Goal: Information Seeking & Learning: Learn about a topic

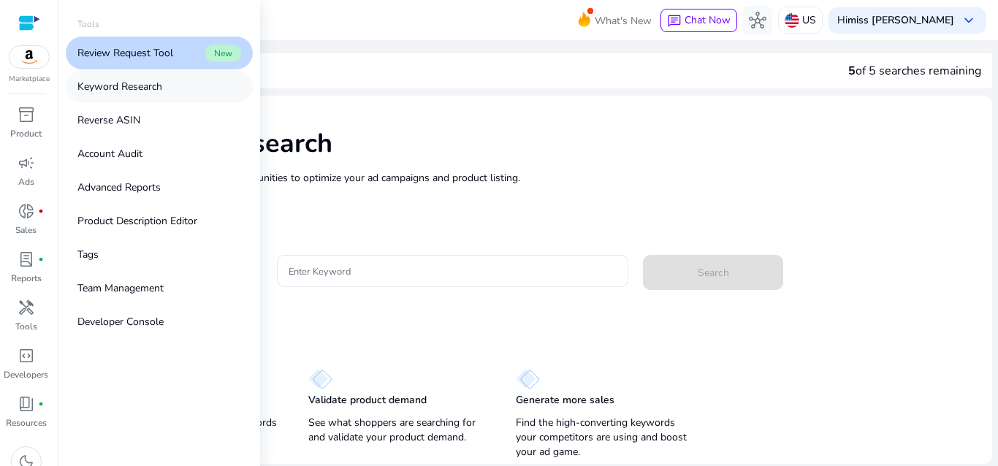
click at [151, 92] on p "Keyword Research" at bounding box center [119, 86] width 85 height 15
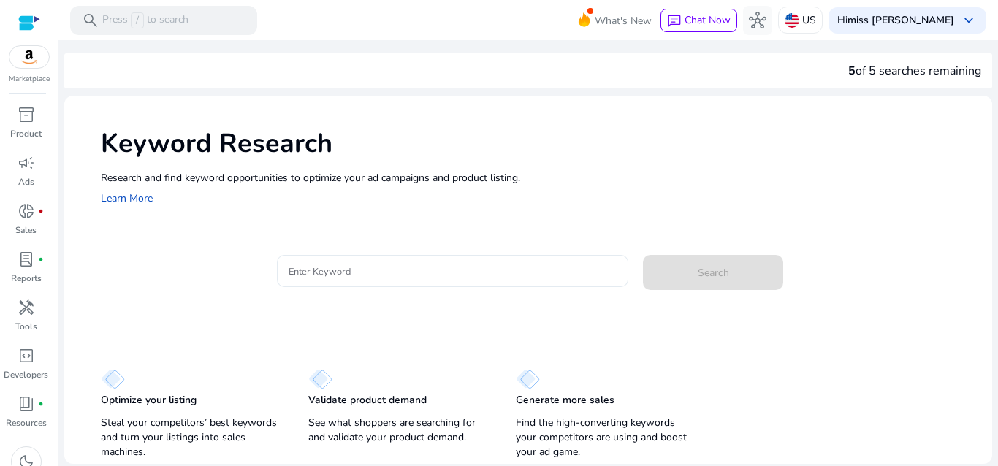
click at [312, 273] on input "Enter Keyword" at bounding box center [453, 271] width 329 height 16
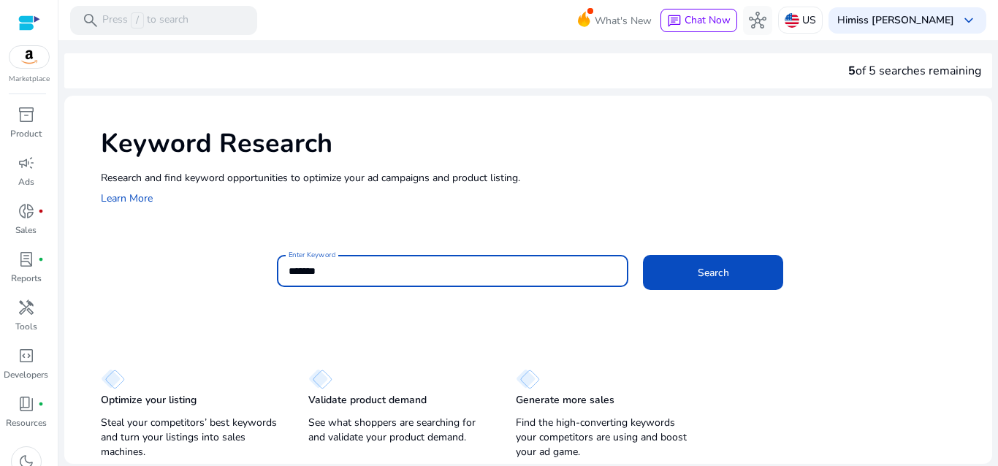
type input "*******"
click at [643, 255] on button "Search" at bounding box center [713, 272] width 140 height 35
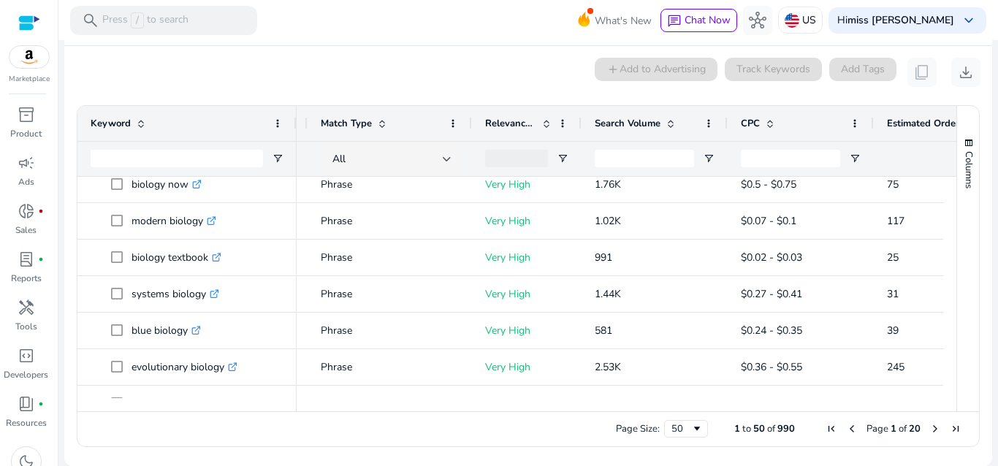
scroll to position [272, 0]
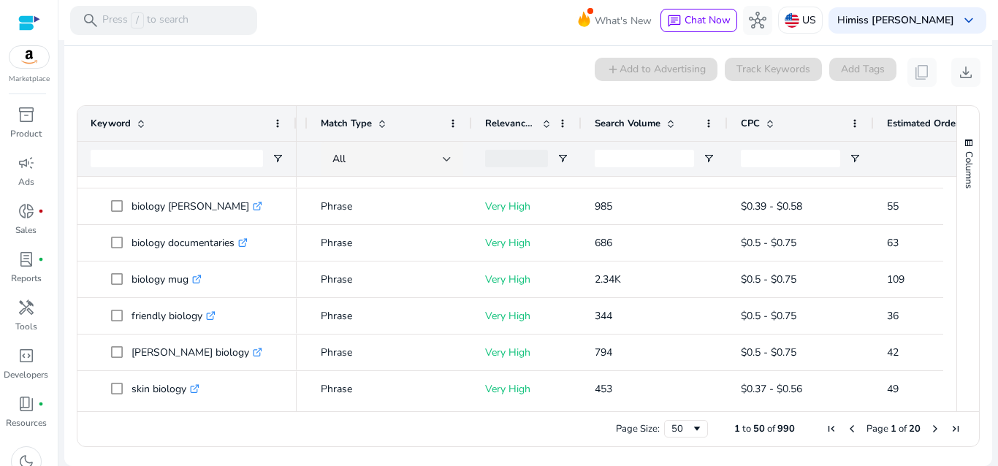
scroll to position [1334, 0]
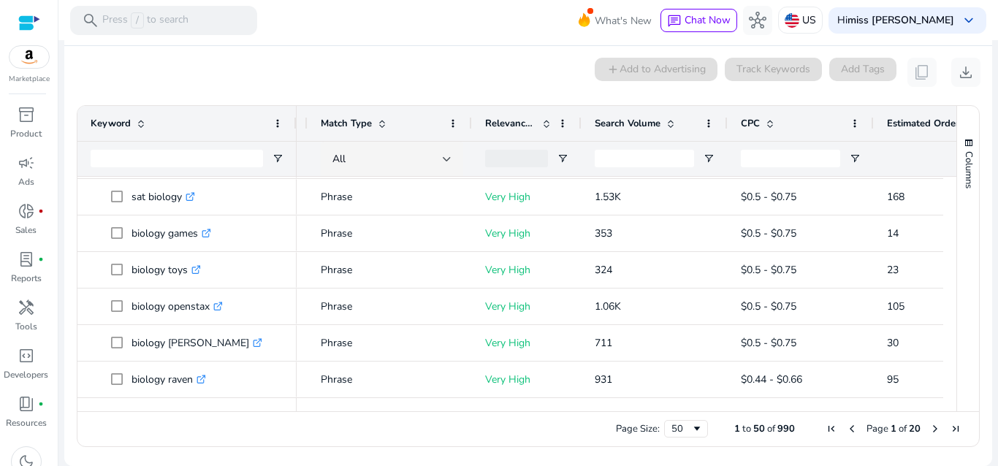
click at [929, 430] on span "Next Page" at bounding box center [935, 429] width 12 height 12
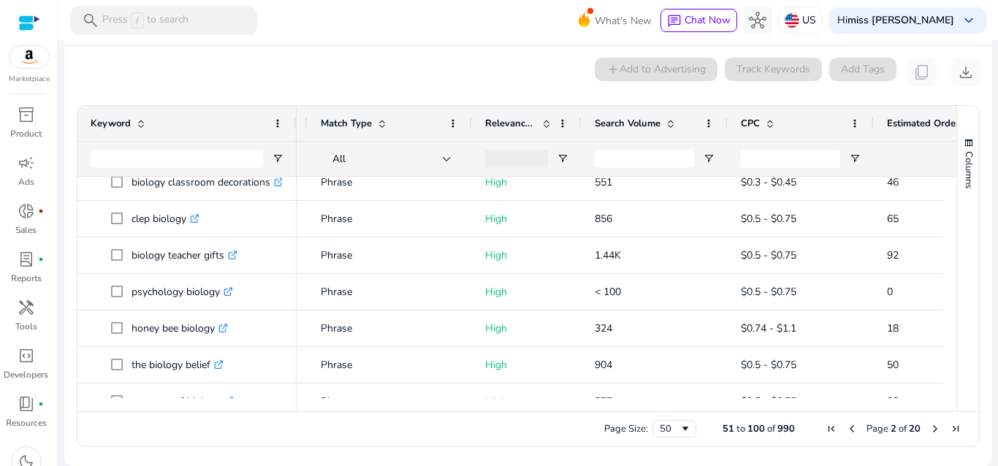
scroll to position [1364, 0]
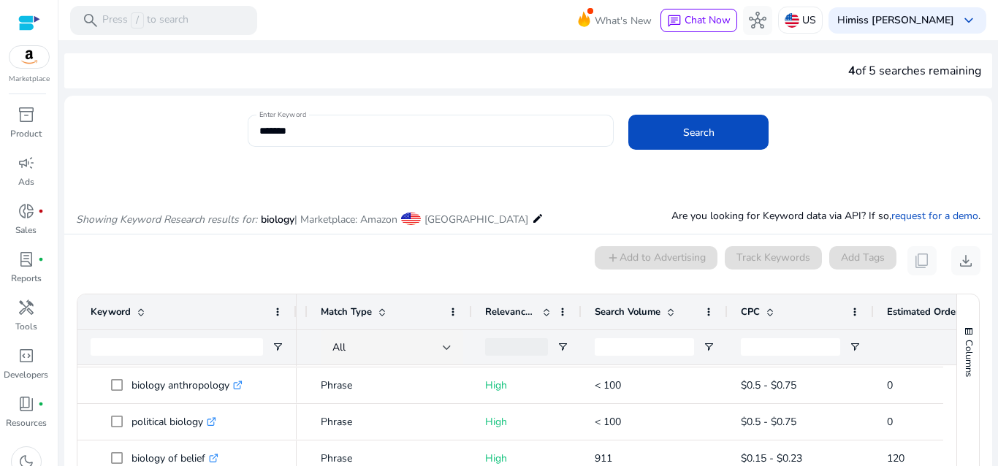
click at [305, 130] on input "*******" at bounding box center [430, 131] width 343 height 16
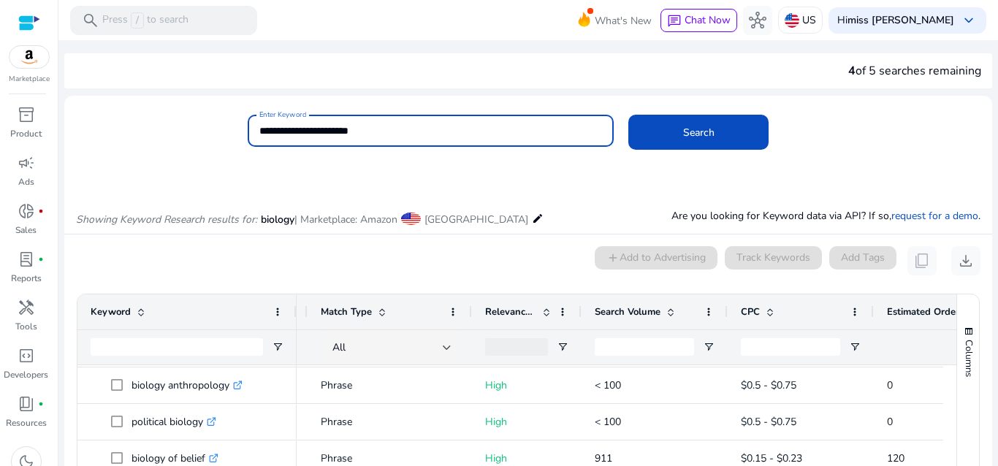
type input "**********"
click at [628, 115] on button "Search" at bounding box center [698, 132] width 140 height 35
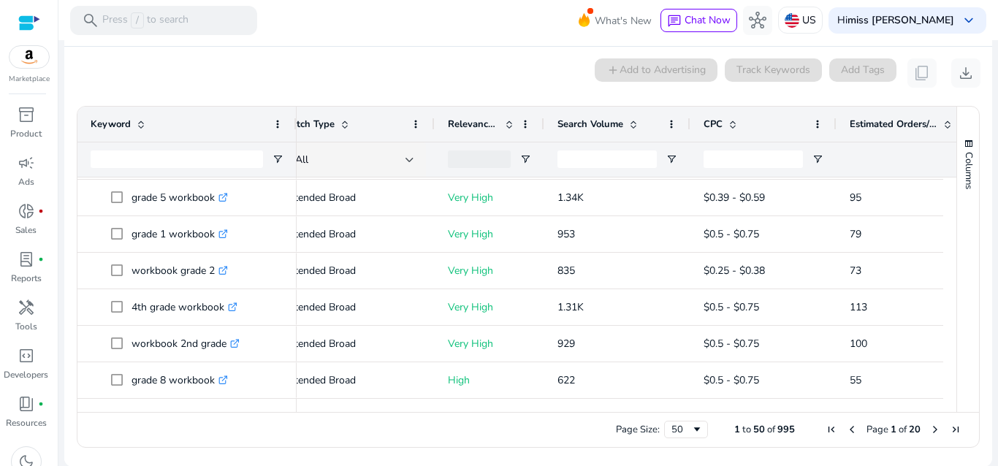
click at [929, 430] on span "Next Page" at bounding box center [935, 430] width 12 height 12
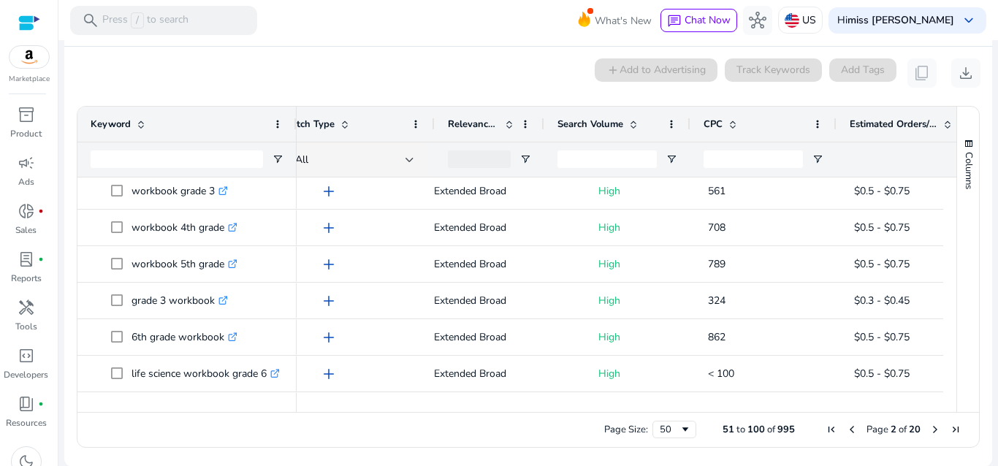
scroll to position [0, 151]
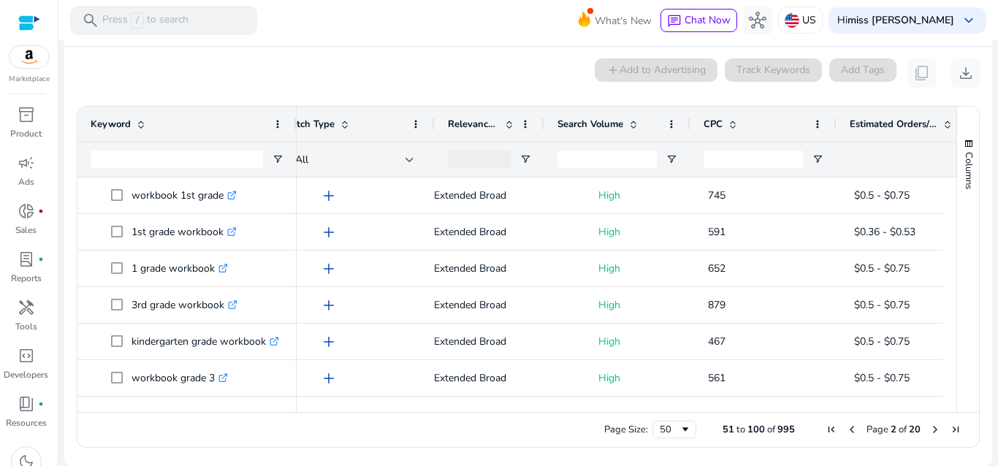
scroll to position [0, 151]
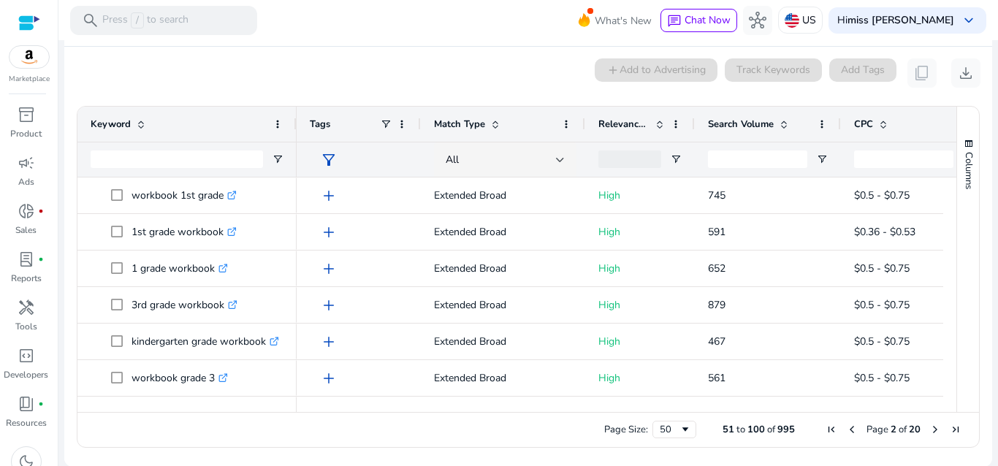
scroll to position [0, 151]
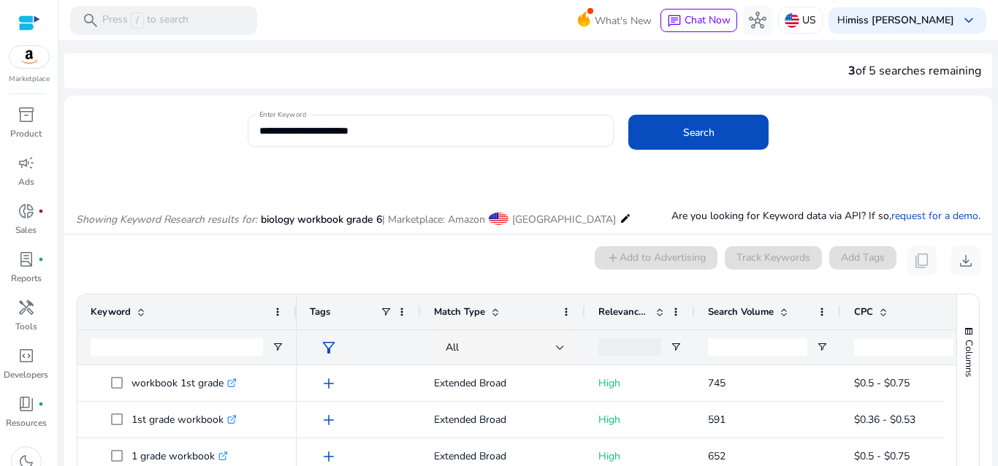
scroll to position [0, 151]
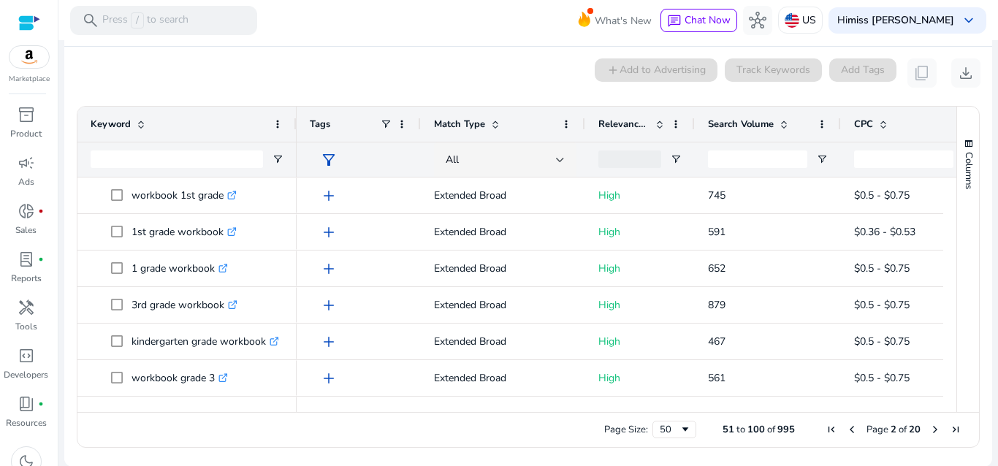
scroll to position [0, 151]
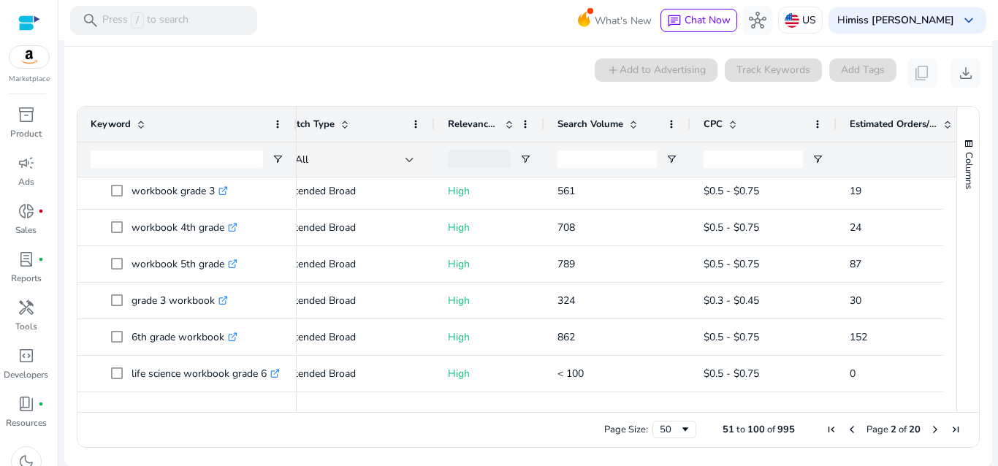
scroll to position [0, 151]
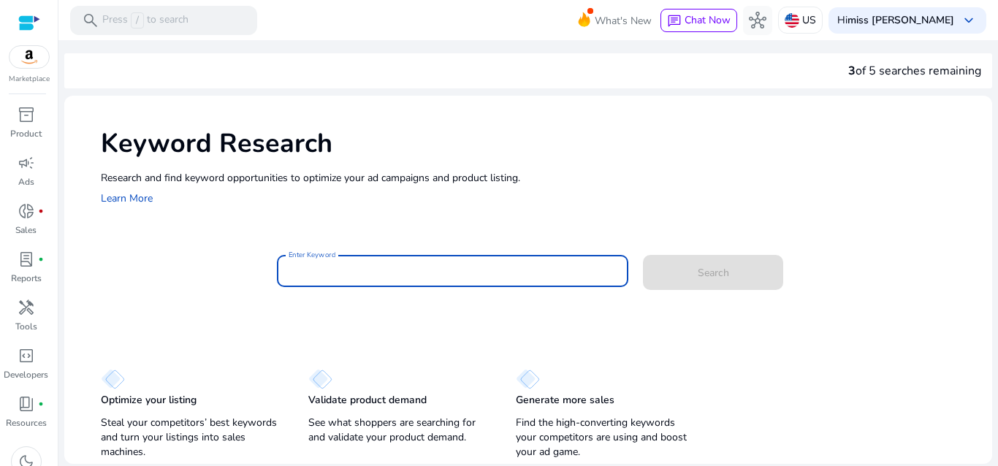
click at [316, 276] on input "Enter Keyword" at bounding box center [453, 271] width 329 height 16
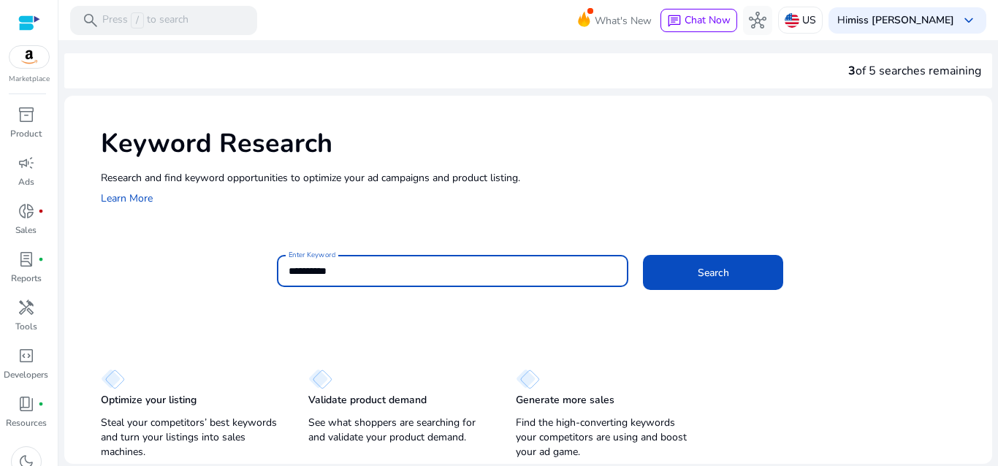
type input "**********"
click at [643, 255] on button "Search" at bounding box center [713, 272] width 140 height 35
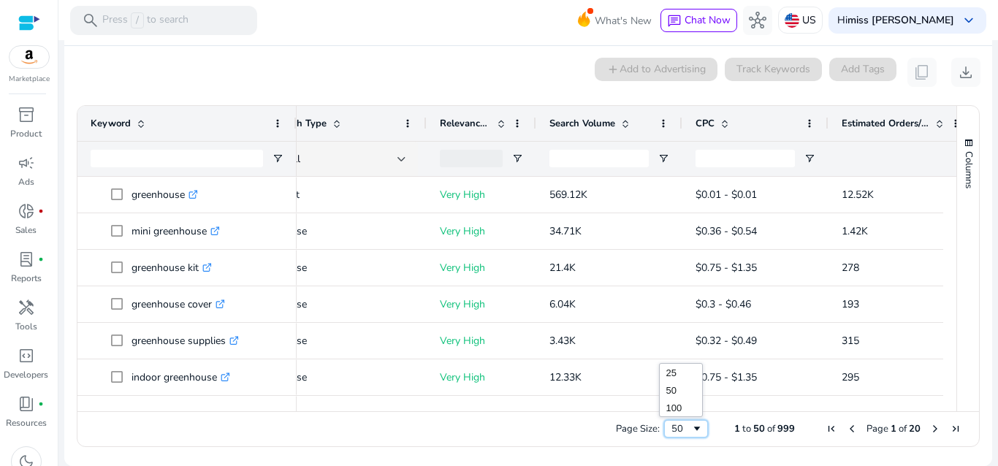
drag, startPoint x: 697, startPoint y: 424, endPoint x: 681, endPoint y: 419, distance: 16.7
click at [681, 419] on div "Page Size: 50 1 to 50 of 999 Page 1 of 20" at bounding box center [528, 428] width 902 height 35
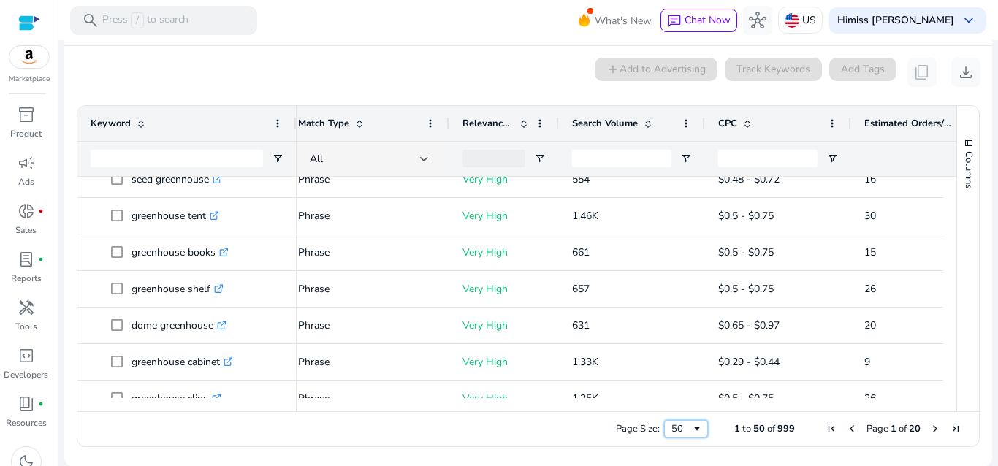
scroll to position [1014, 0]
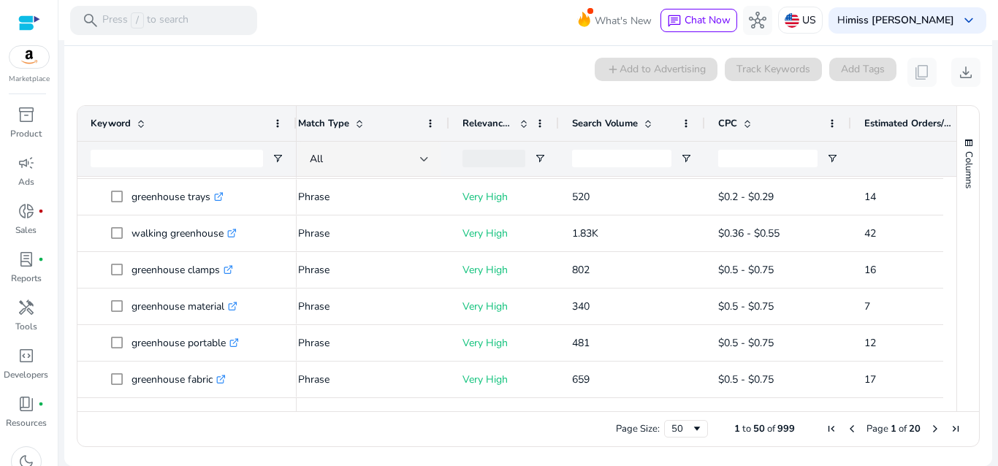
click at [930, 432] on span "Next Page" at bounding box center [935, 429] width 12 height 12
click at [930, 425] on span "Next Page" at bounding box center [935, 429] width 12 height 12
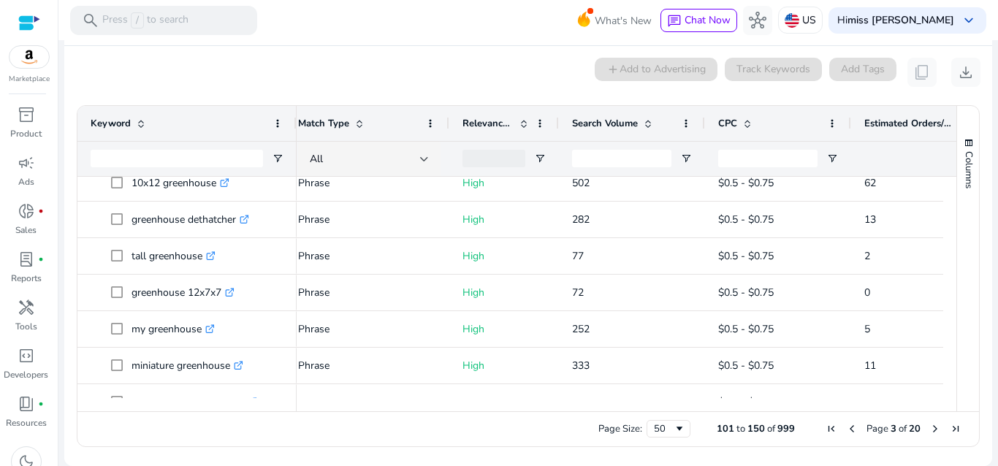
scroll to position [894, 0]
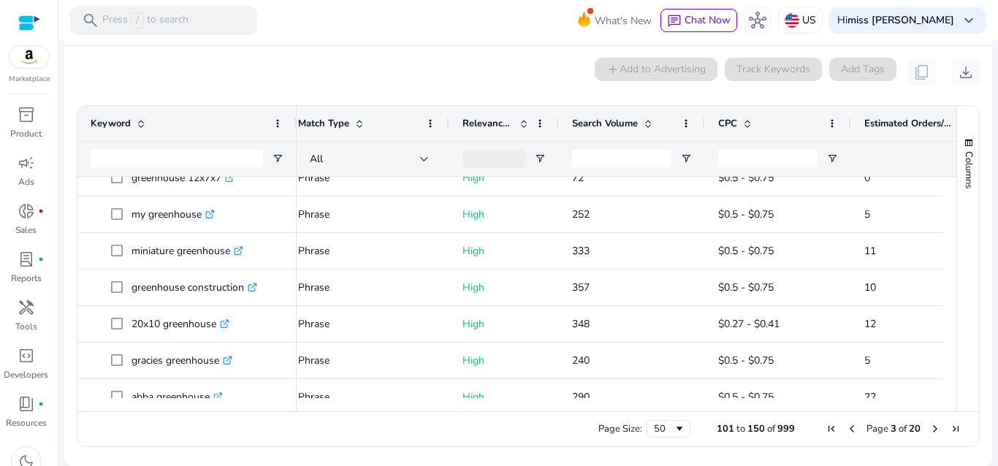
drag, startPoint x: 943, startPoint y: 302, endPoint x: 941, endPoint y: 319, distance: 17.7
click at [943, 319] on div at bounding box center [949, 196] width 13 height 1827
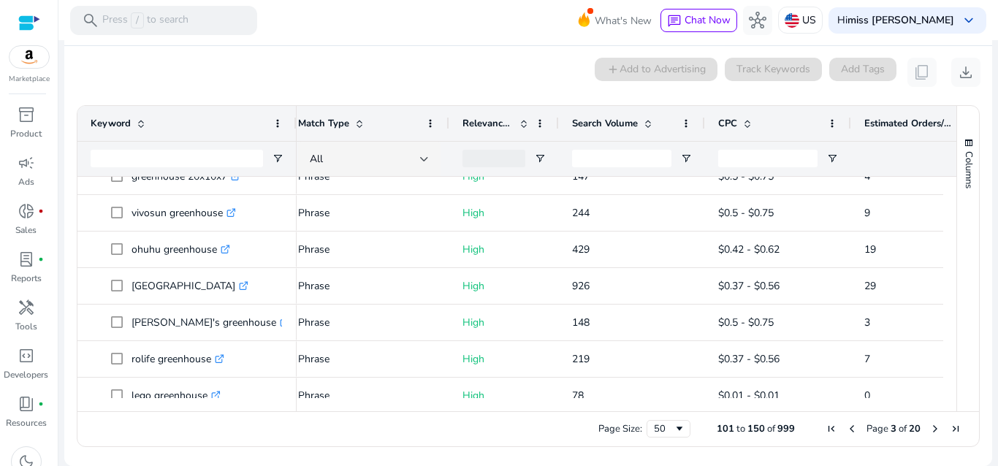
scroll to position [1376, 0]
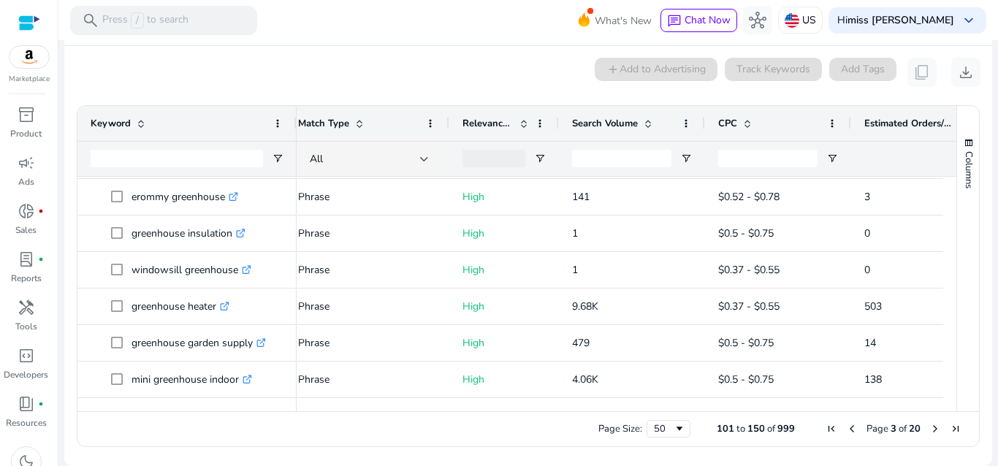
click at [931, 428] on span "Next Page" at bounding box center [935, 429] width 12 height 12
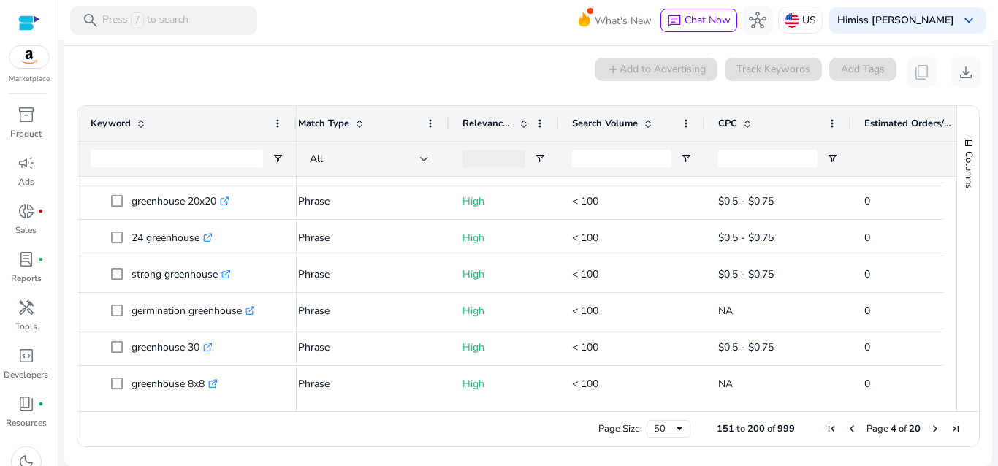
scroll to position [707, 0]
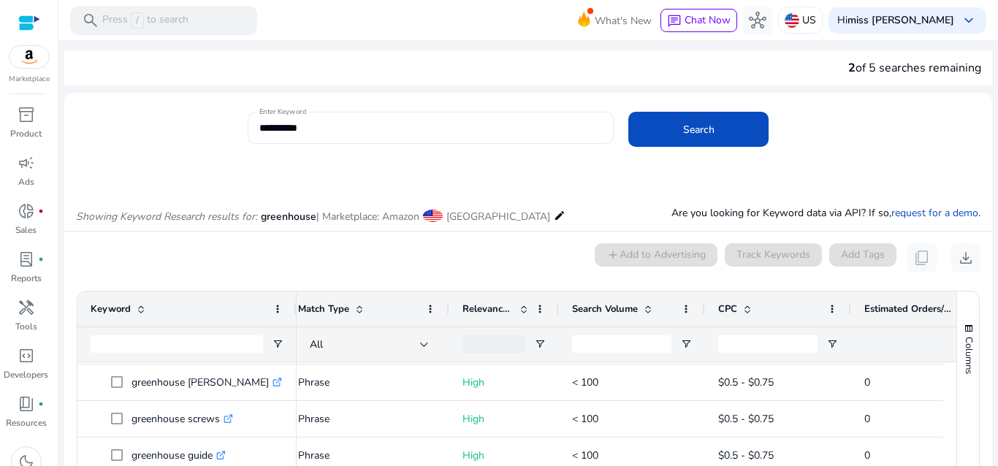
click at [332, 123] on input "**********" at bounding box center [430, 128] width 343 height 16
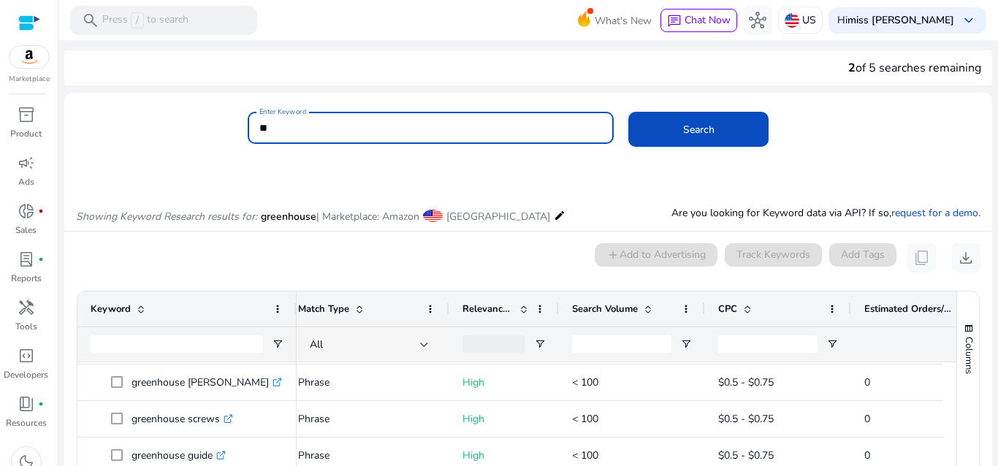
type input "*"
type input "*********"
click at [628, 112] on button "Search" at bounding box center [698, 129] width 140 height 35
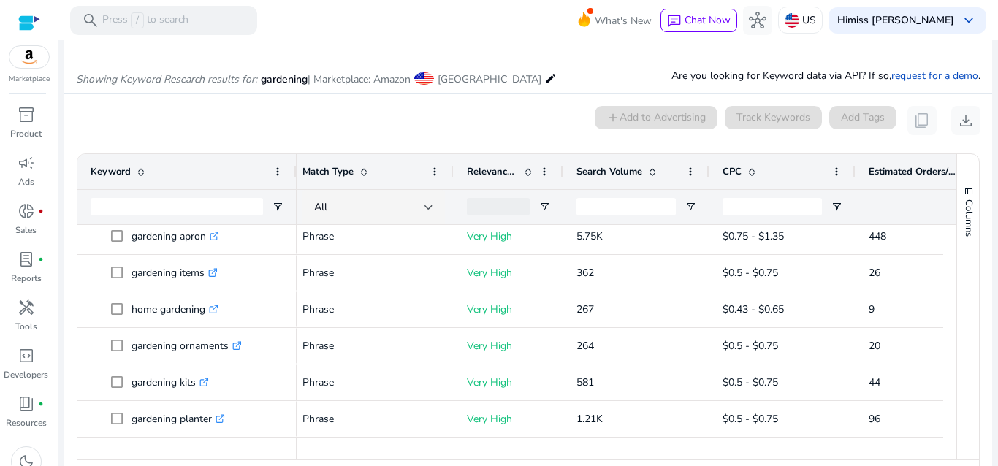
scroll to position [598, 0]
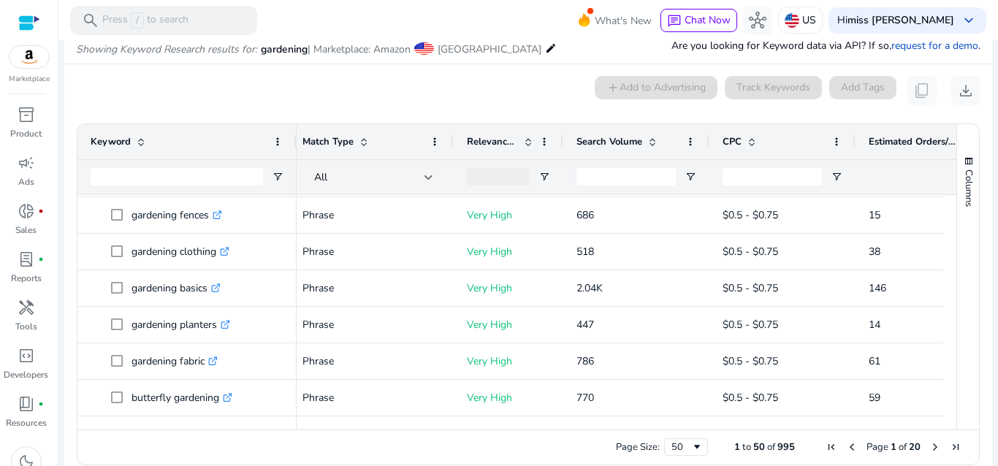
click at [929, 446] on span "Next Page" at bounding box center [935, 447] width 12 height 12
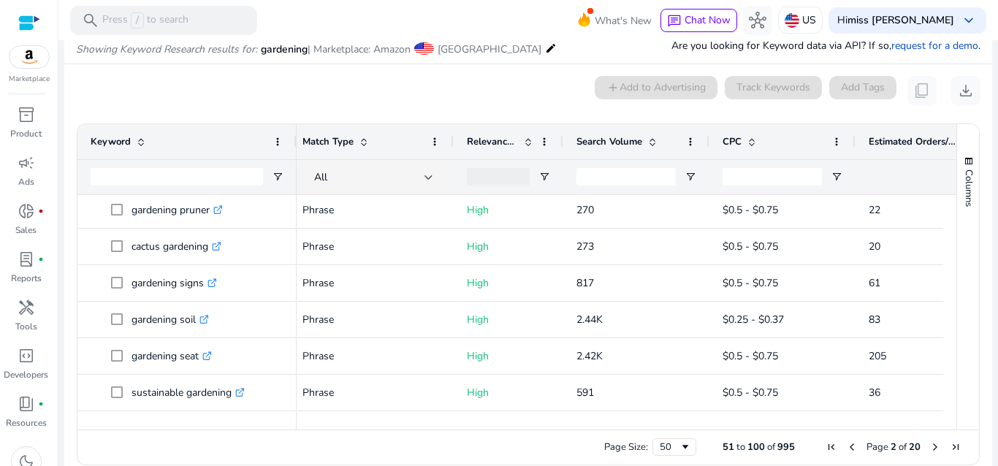
scroll to position [374, 0]
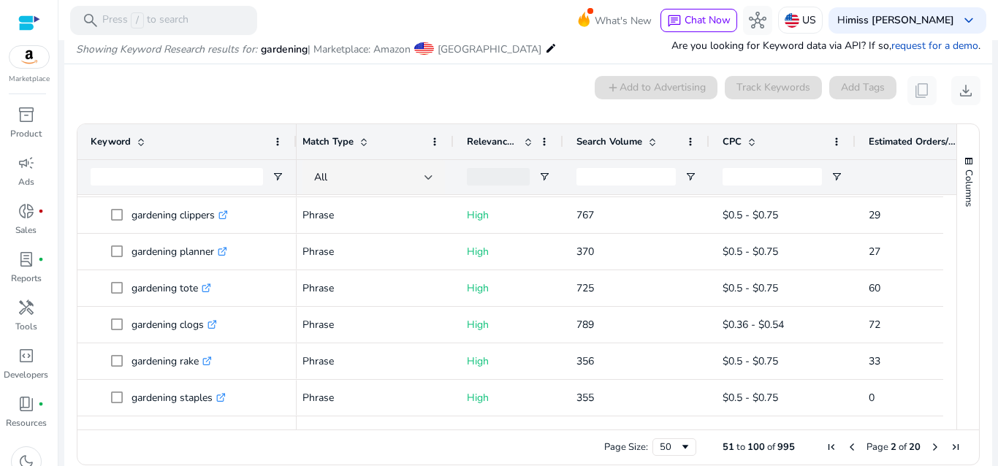
click at [929, 448] on span "Next Page" at bounding box center [935, 447] width 12 height 12
click at [929, 446] on span "Next Page" at bounding box center [935, 447] width 12 height 12
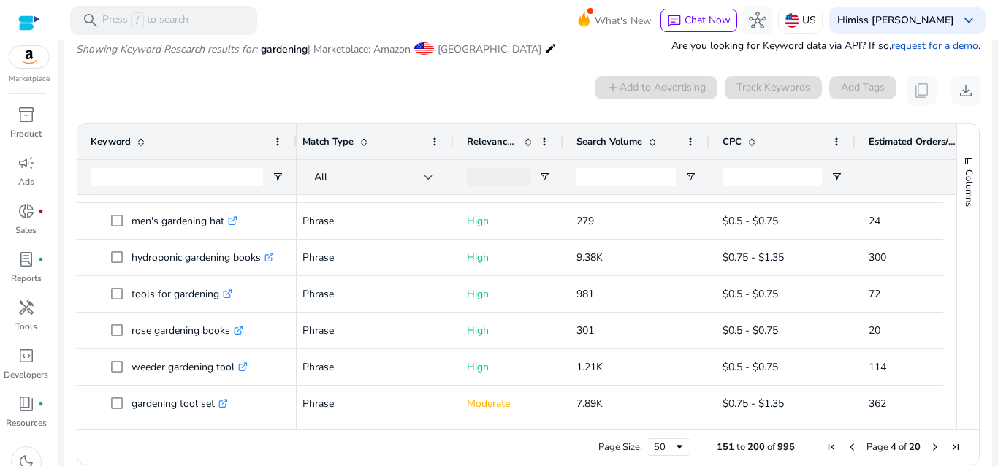
scroll to position [1605, 0]
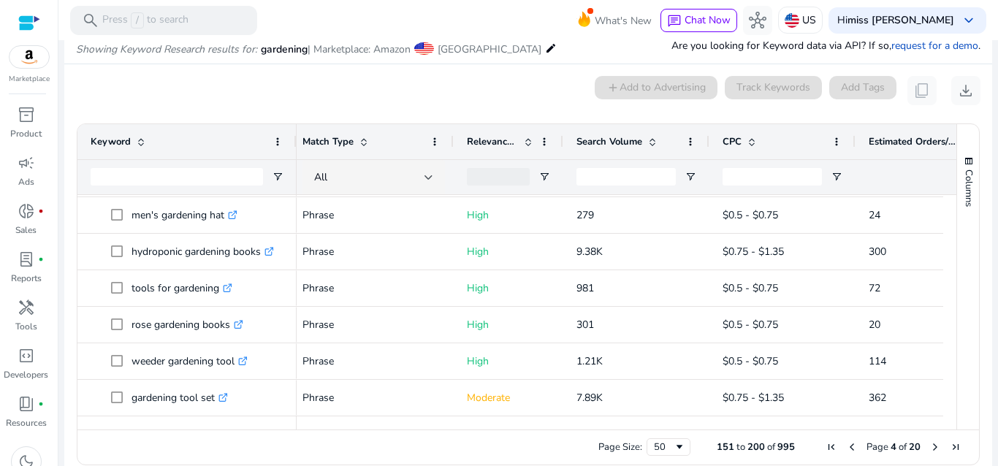
click at [929, 447] on span "Next Page" at bounding box center [935, 447] width 12 height 12
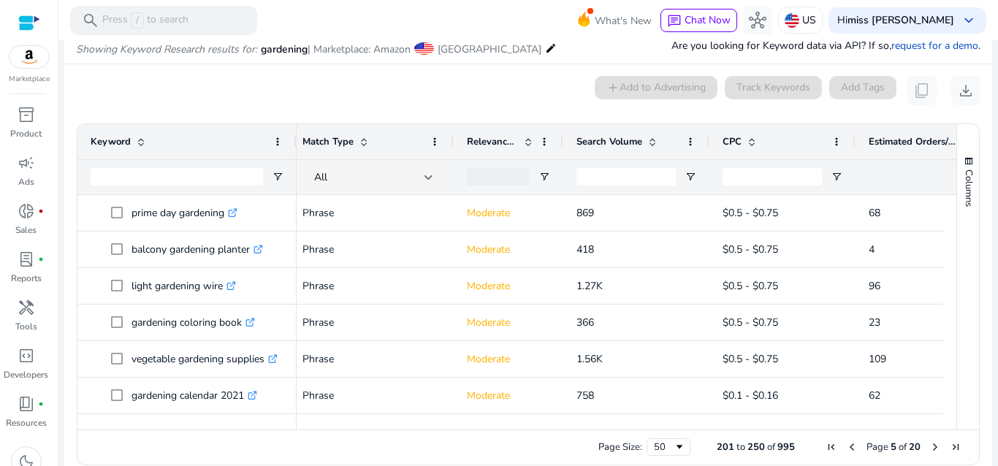
scroll to position [0, 0]
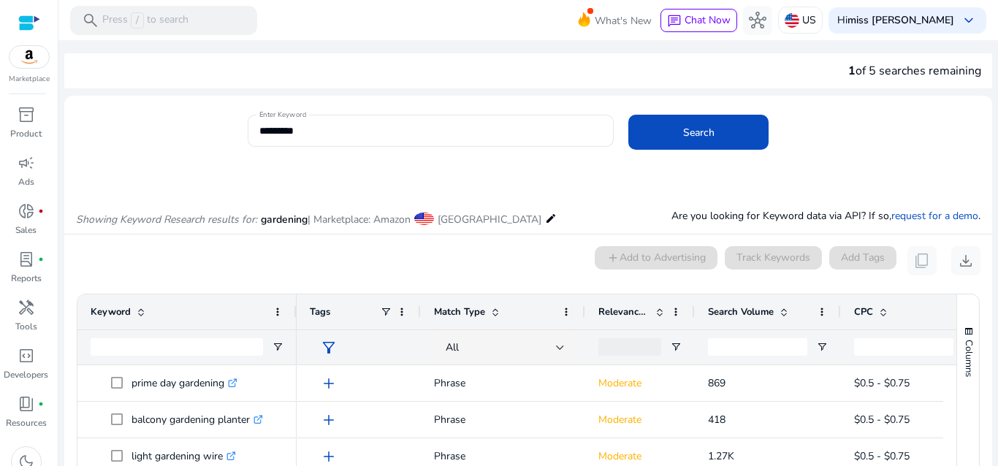
scroll to position [0, 132]
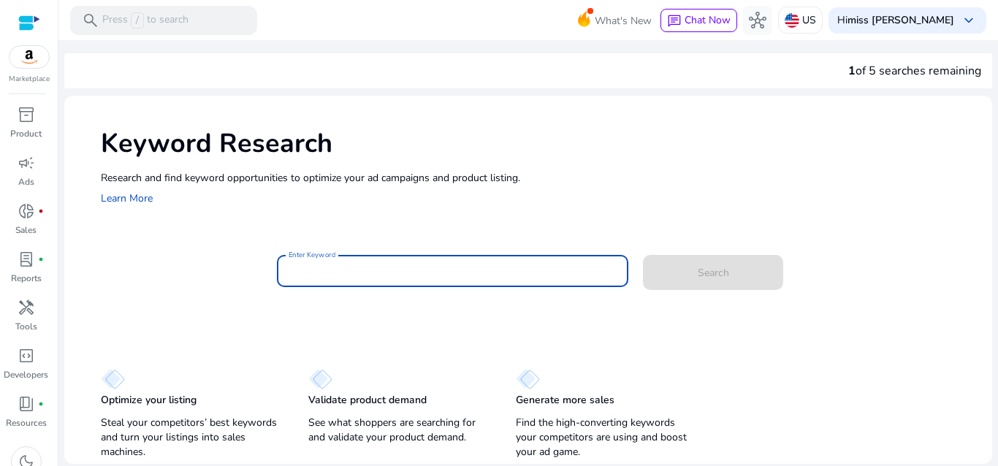
click at [362, 271] on input "Enter Keyword" at bounding box center [453, 271] width 329 height 16
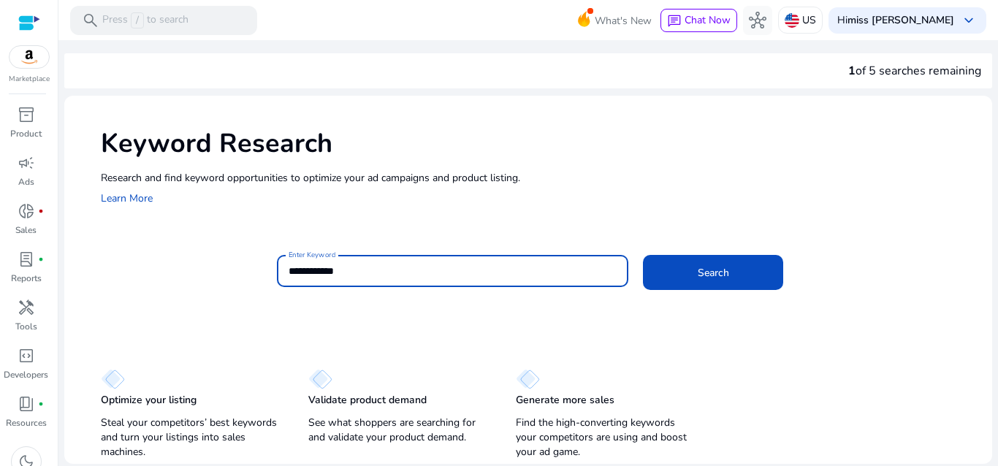
type input "**********"
click at [643, 255] on button "Search" at bounding box center [713, 272] width 140 height 35
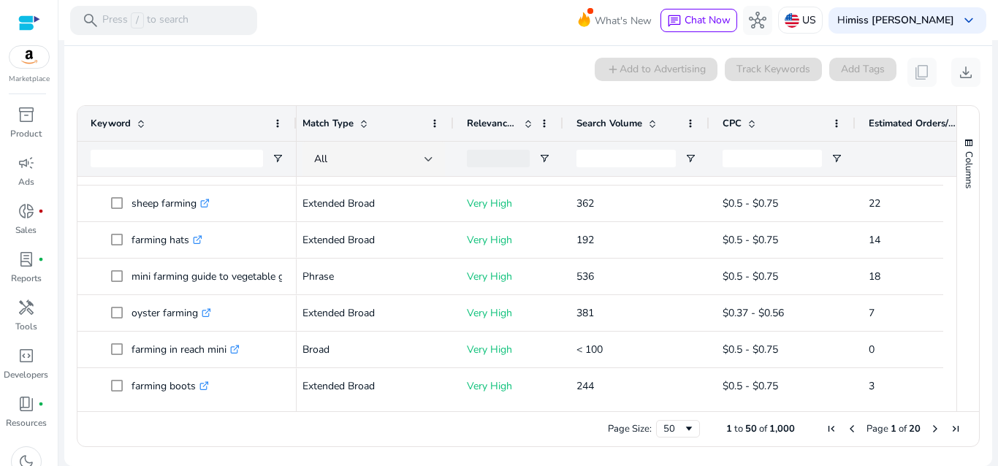
scroll to position [1056, 0]
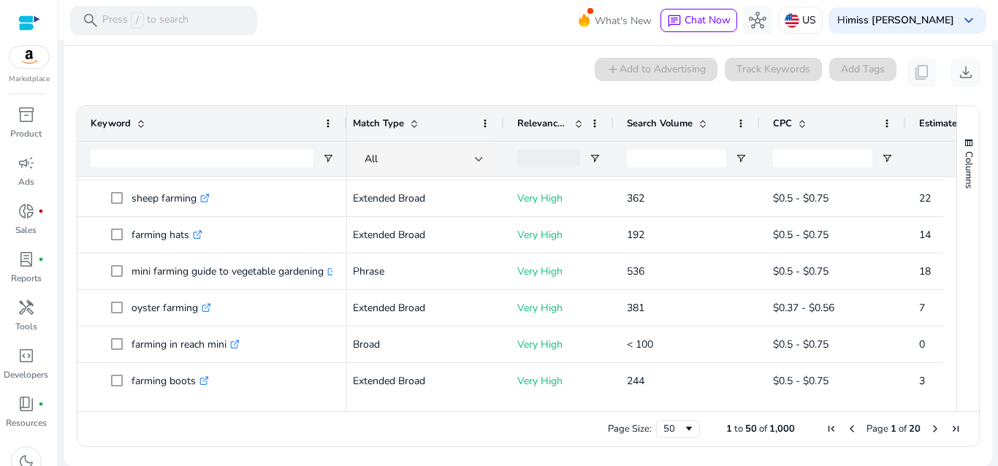
drag, startPoint x: 293, startPoint y: 124, endPoint x: 343, endPoint y: 126, distance: 49.7
click at [343, 126] on div at bounding box center [346, 123] width 6 height 35
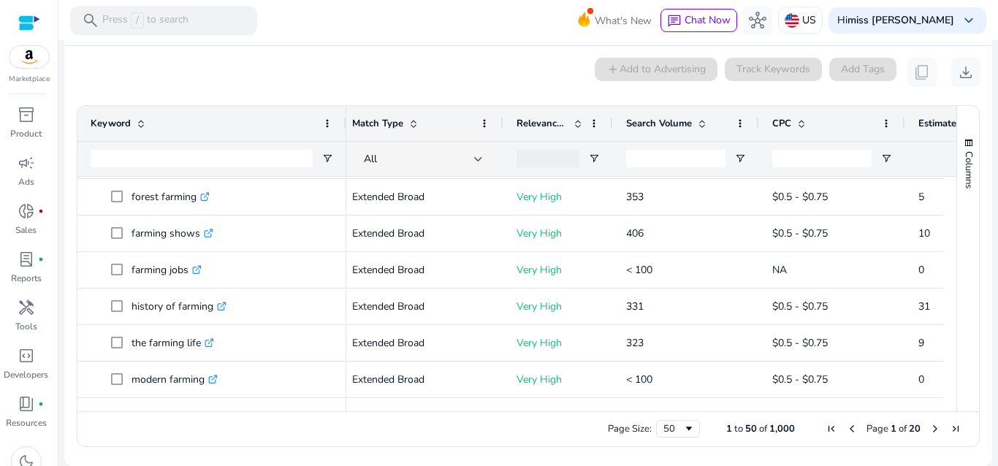
click at [930, 426] on span "Next Page" at bounding box center [935, 429] width 12 height 12
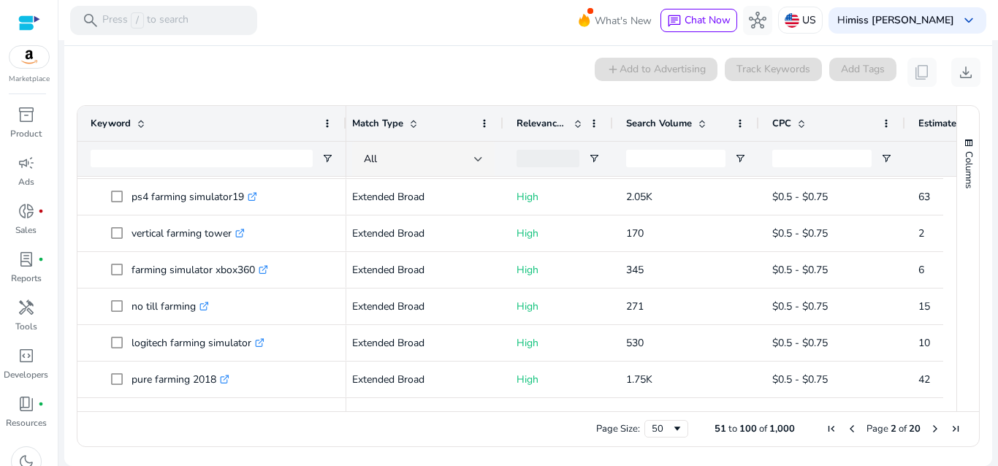
click at [932, 426] on span "Next Page" at bounding box center [935, 429] width 12 height 12
drag, startPoint x: 951, startPoint y: 384, endPoint x: 951, endPoint y: 395, distance: 11.0
click at [956, 395] on div "Columns Keyword Column Labels Drag here to set column labels" at bounding box center [967, 258] width 23 height 305
click at [929, 430] on span "Next Page" at bounding box center [935, 429] width 12 height 12
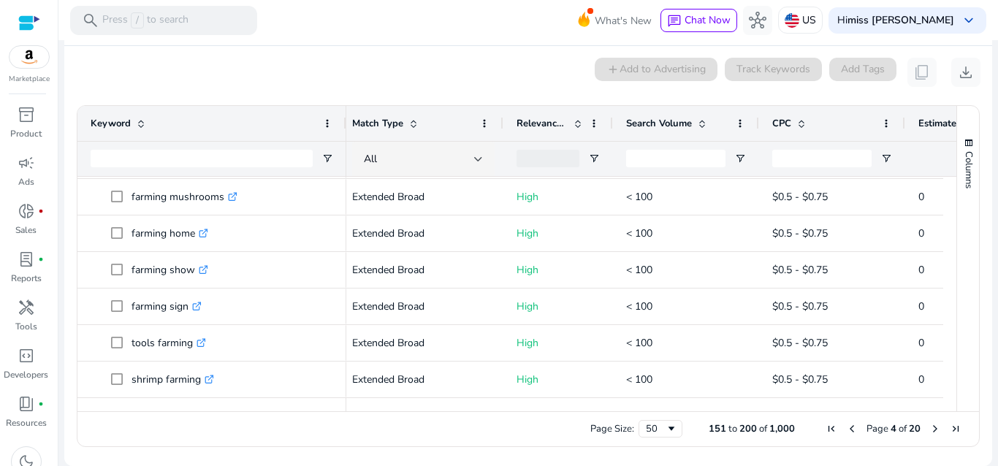
click at [933, 424] on span "Next Page" at bounding box center [935, 429] width 12 height 12
click at [932, 425] on span "Next Page" at bounding box center [935, 429] width 12 height 12
click at [929, 429] on span "Next Page" at bounding box center [935, 429] width 12 height 12
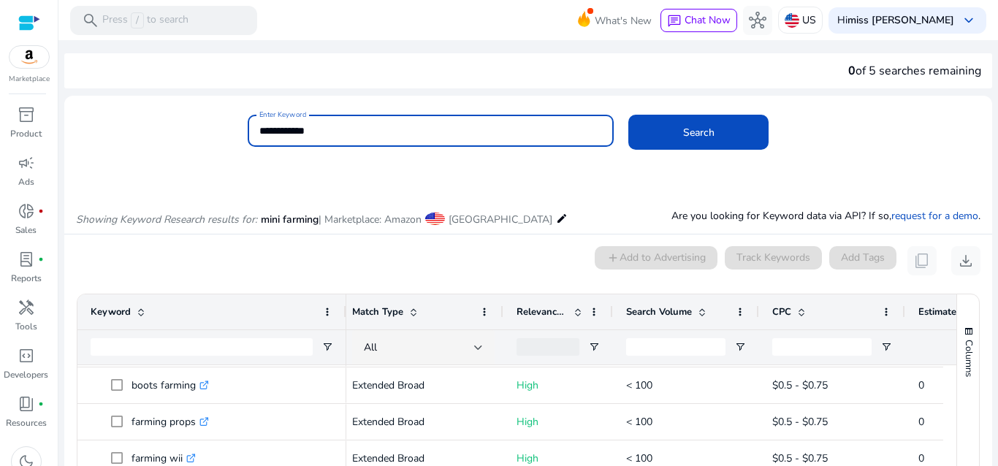
click at [281, 129] on input "**********" at bounding box center [430, 131] width 343 height 16
type input "*******"
click at [628, 115] on button "Search" at bounding box center [698, 132] width 140 height 35
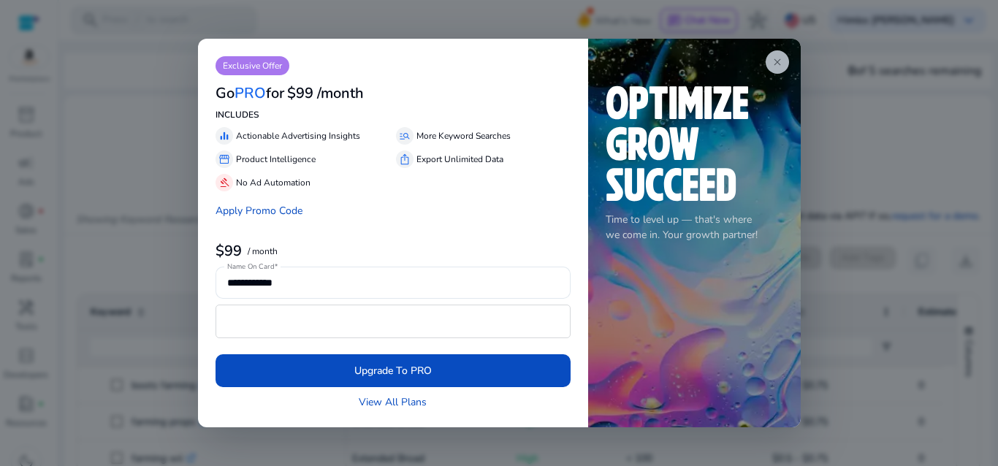
click at [776, 61] on span "close" at bounding box center [778, 62] width 12 height 12
